Goal: Check status

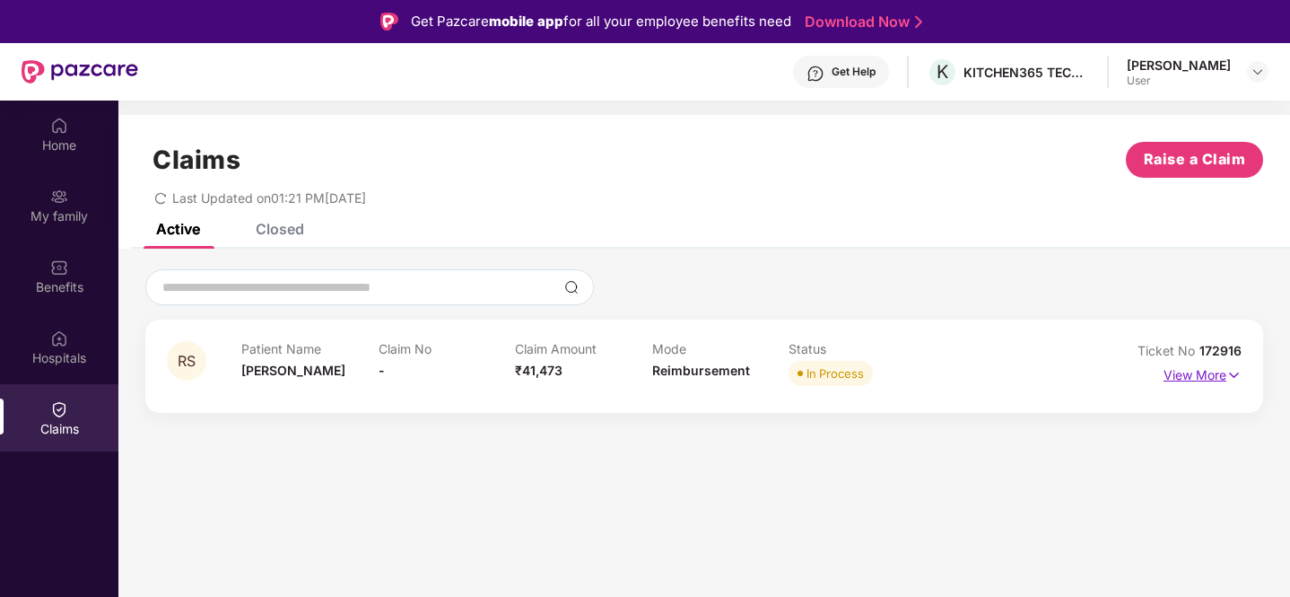
click at [1199, 378] on p "View More" at bounding box center [1203, 373] width 78 height 24
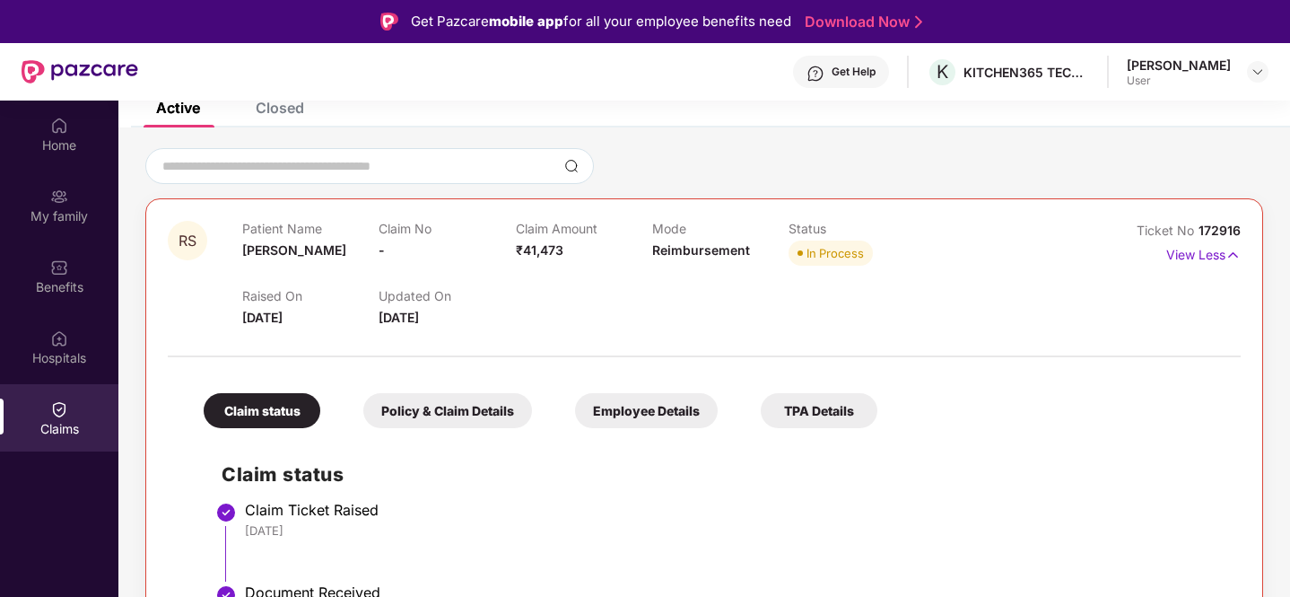
scroll to position [119, 0]
click at [484, 415] on div "Policy & Claim Details" at bounding box center [447, 412] width 169 height 35
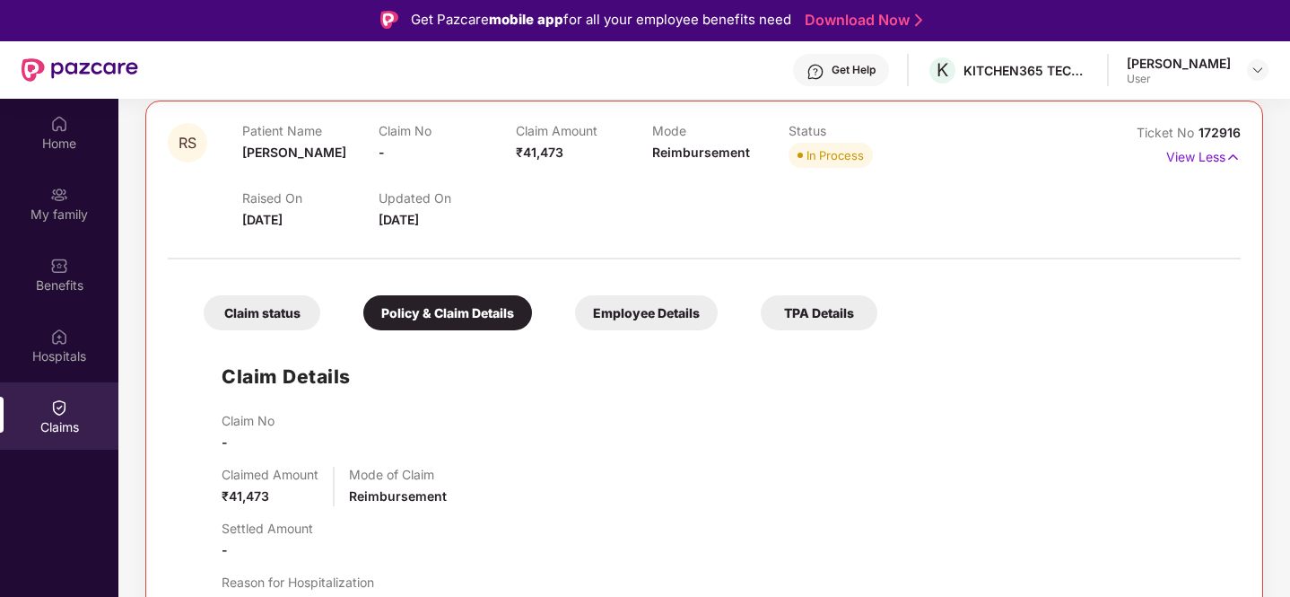
scroll to position [0, 0]
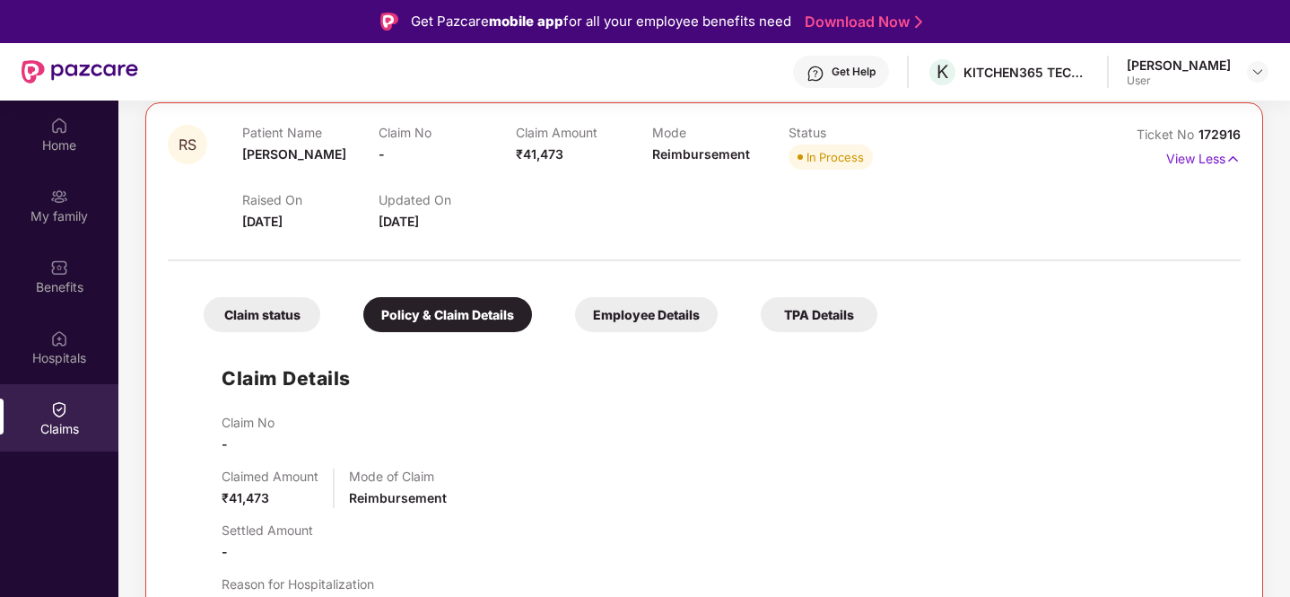
click at [622, 314] on div "Employee Details" at bounding box center [646, 314] width 143 height 35
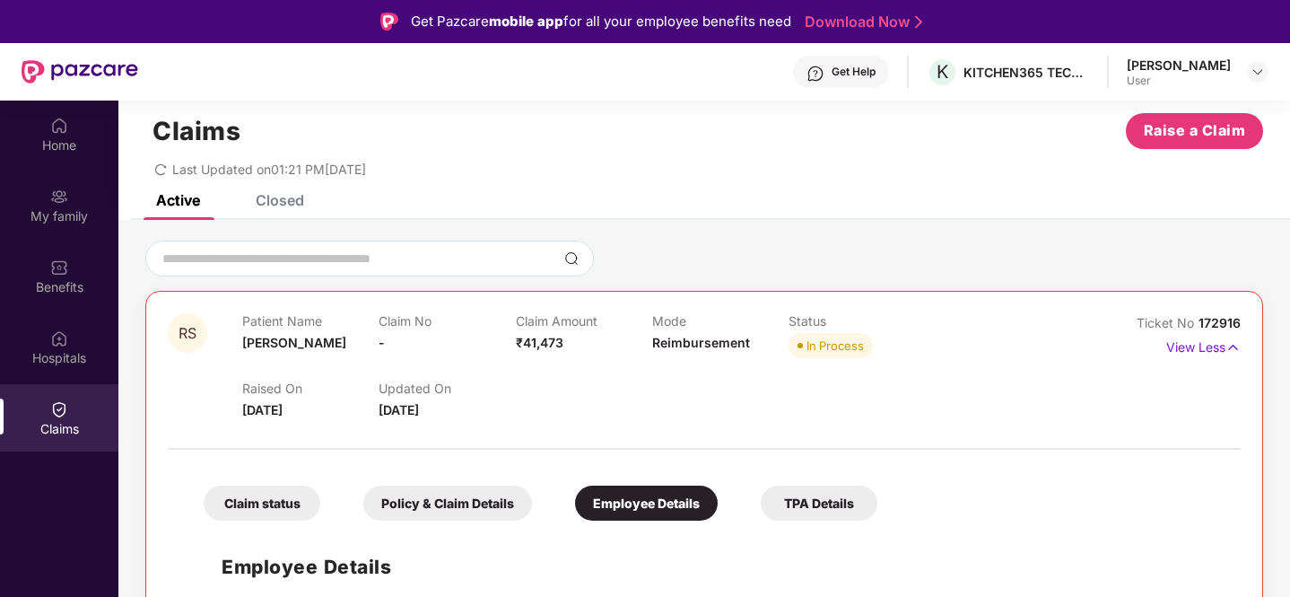
scroll to position [101, 0]
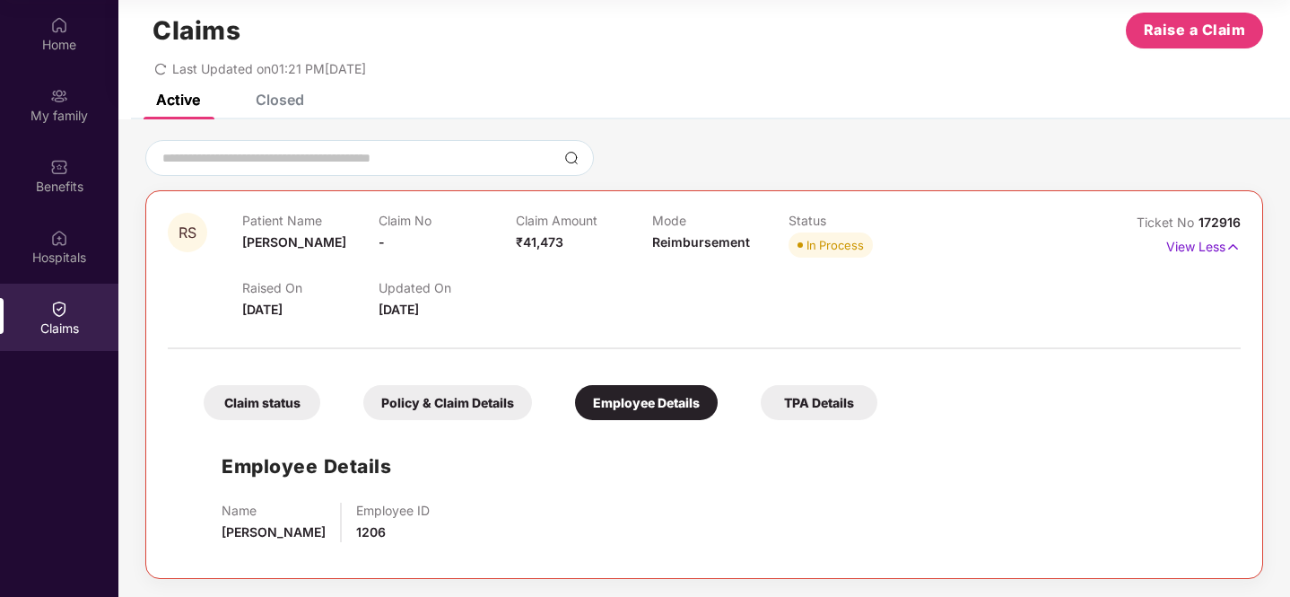
click at [823, 420] on div "Claim status Policy & Claim Details Employee Details TPA Details Employee Detai…" at bounding box center [704, 457] width 1073 height 198
click at [842, 406] on div "TPA Details" at bounding box center [819, 402] width 117 height 35
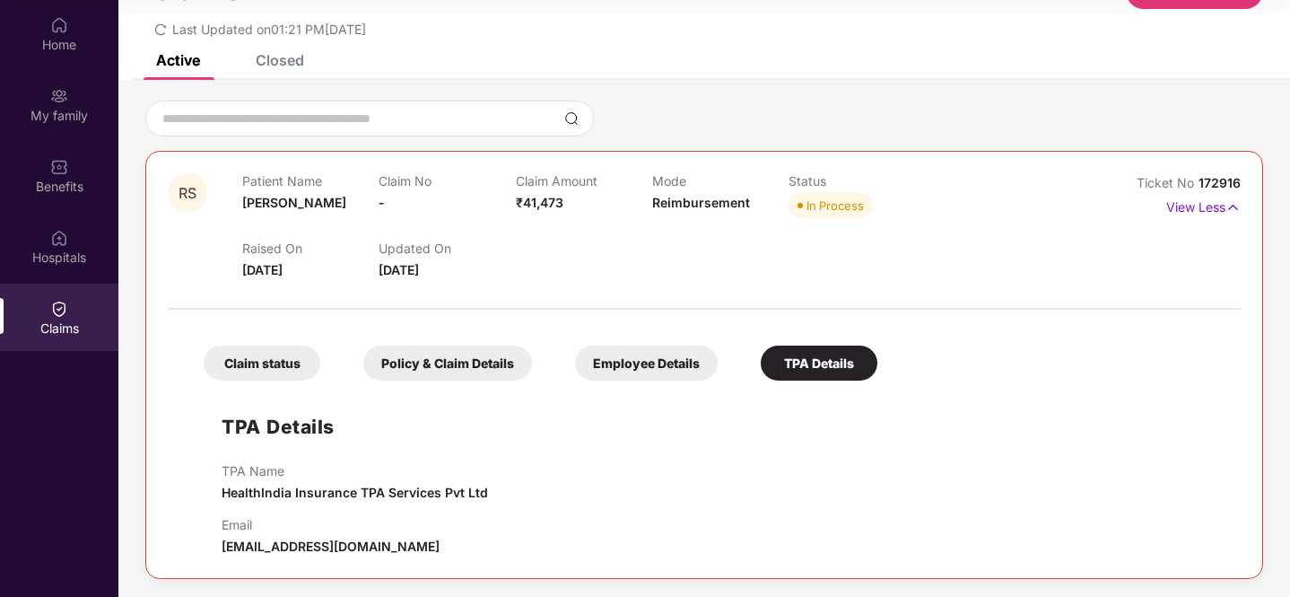
click at [298, 370] on div "Claim status" at bounding box center [262, 362] width 117 height 35
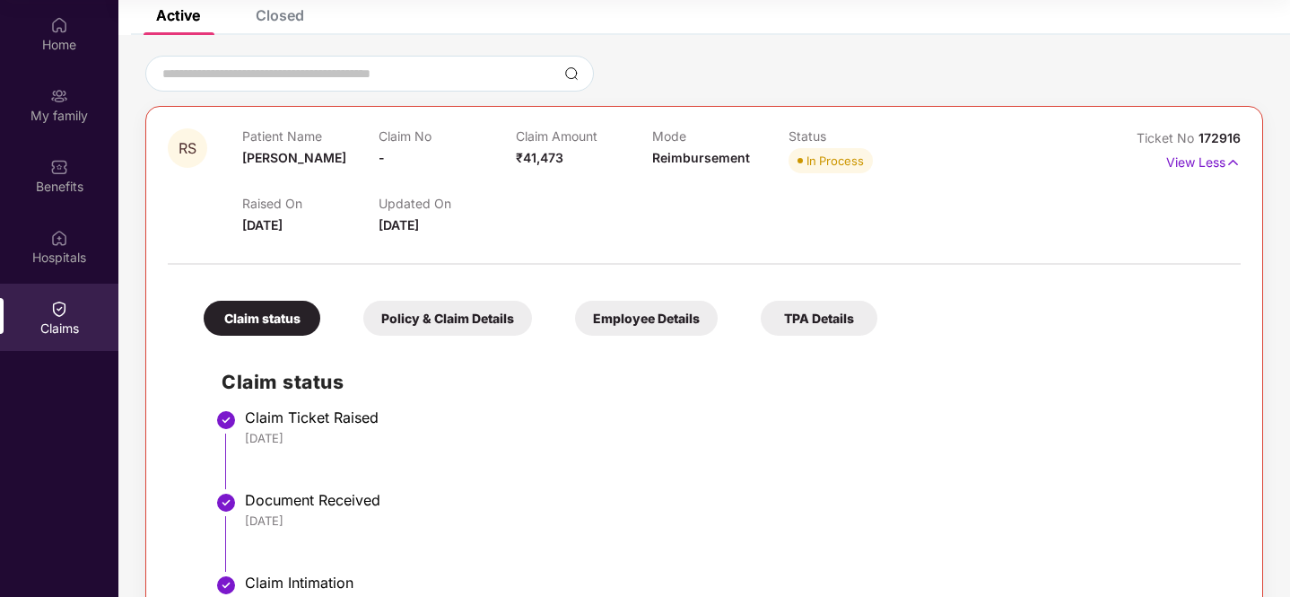
scroll to position [0, 0]
